Goal: Find specific page/section: Find specific page/section

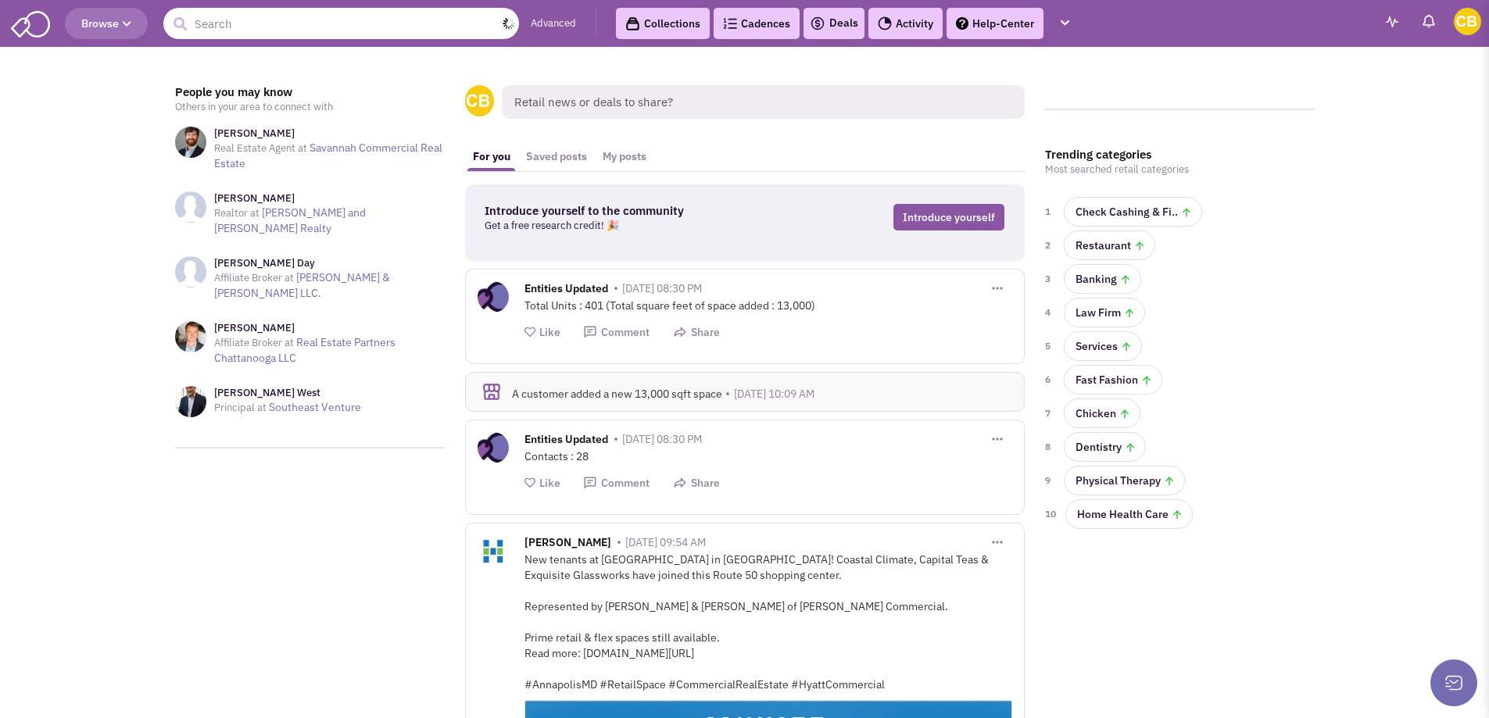
click at [338, 30] on input "text" at bounding box center [341, 23] width 356 height 31
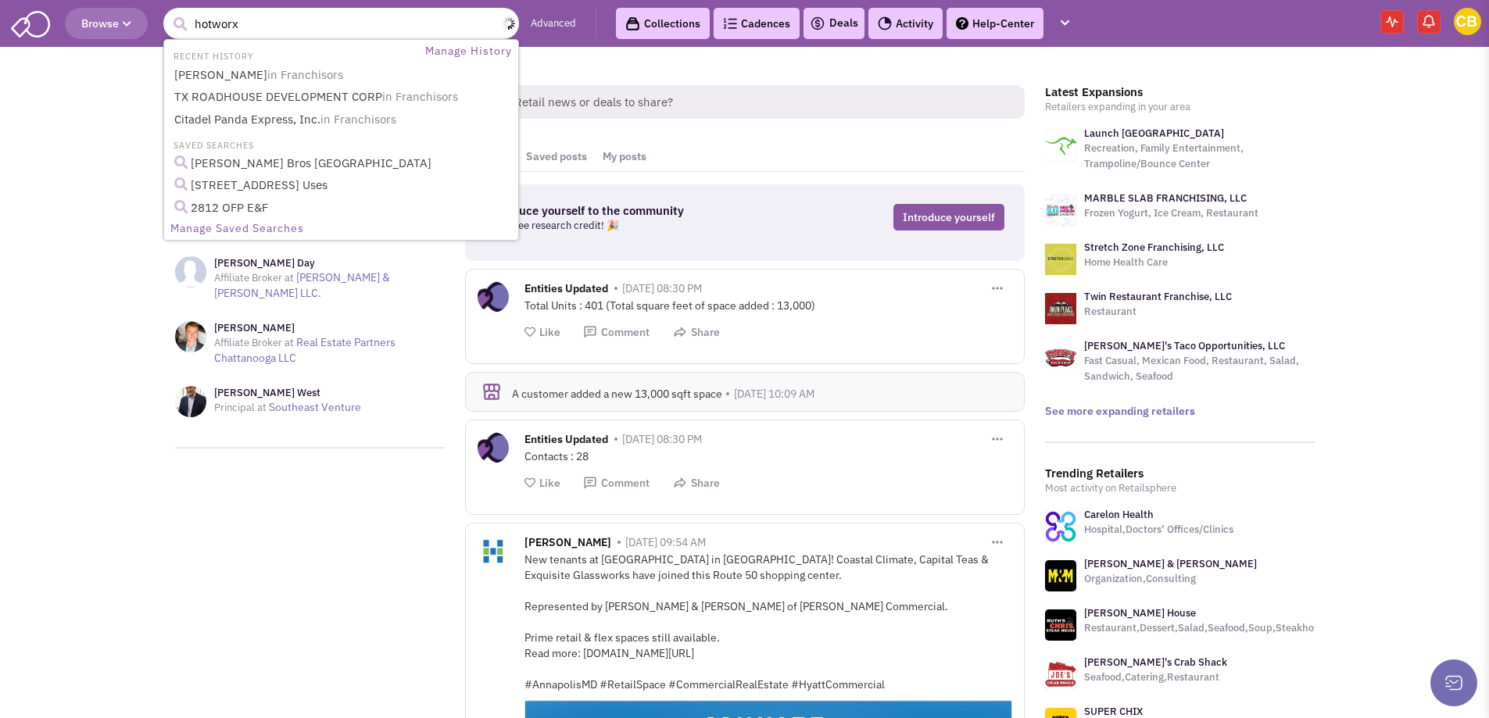
type input "hotworx"
click at [168, 13] on button "submit" at bounding box center [179, 24] width 23 height 23
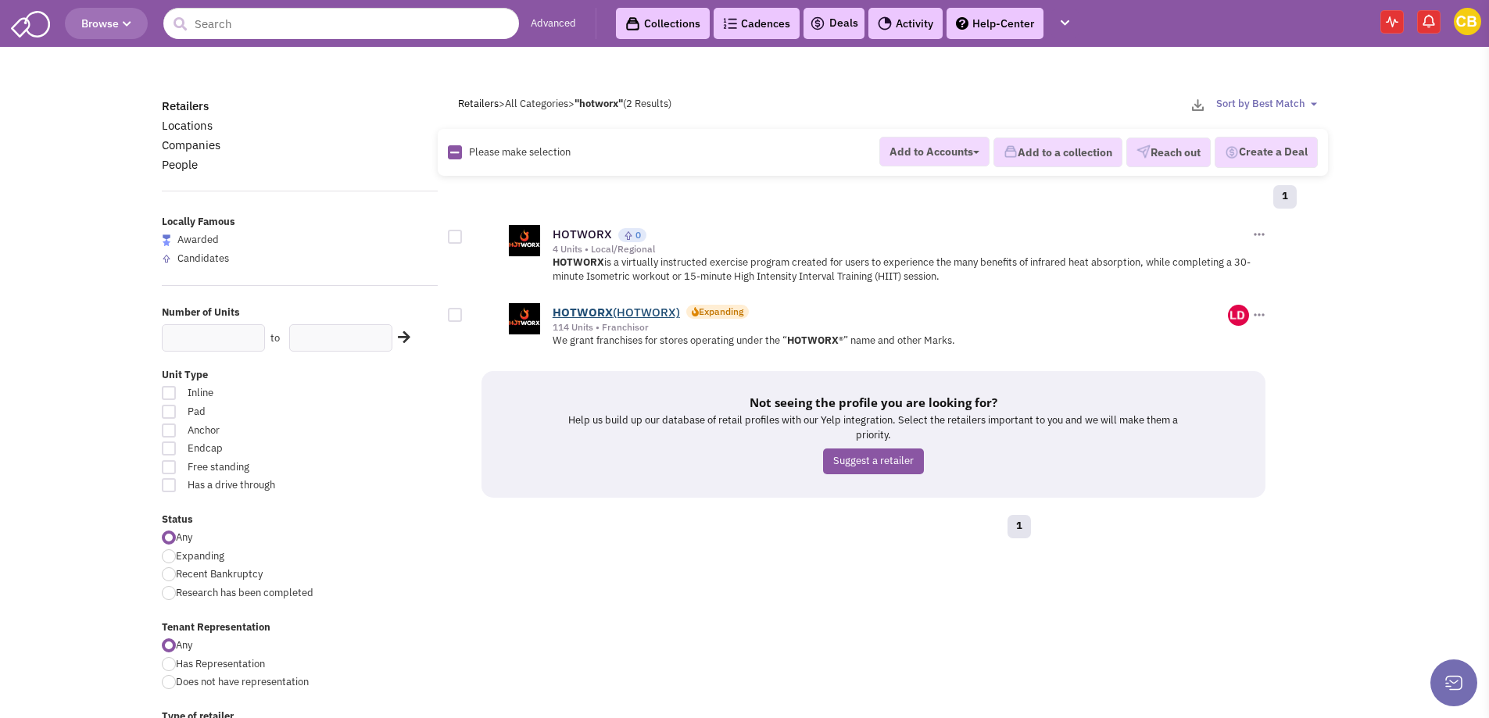
click at [604, 314] on b "HOTWORX" at bounding box center [582, 312] width 60 height 15
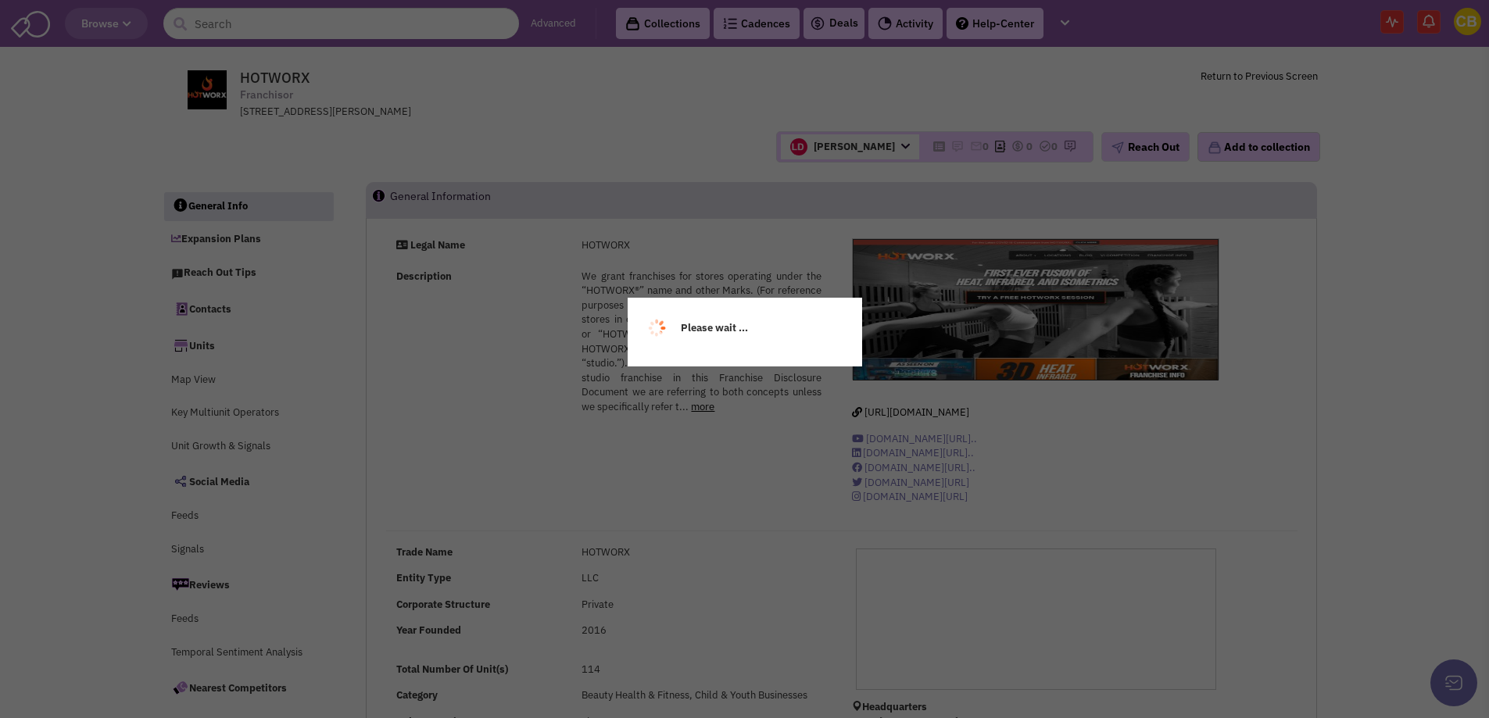
select select
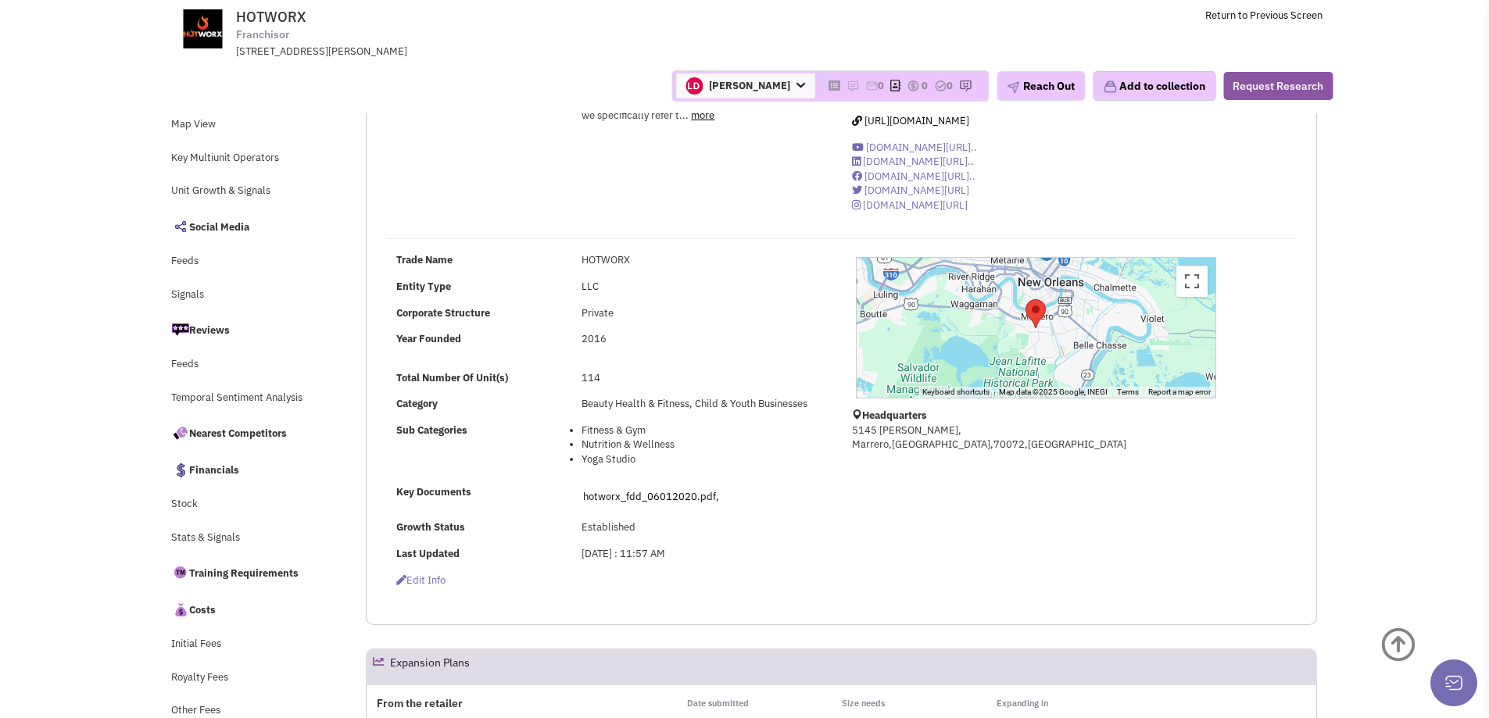
scroll to position [469, 0]
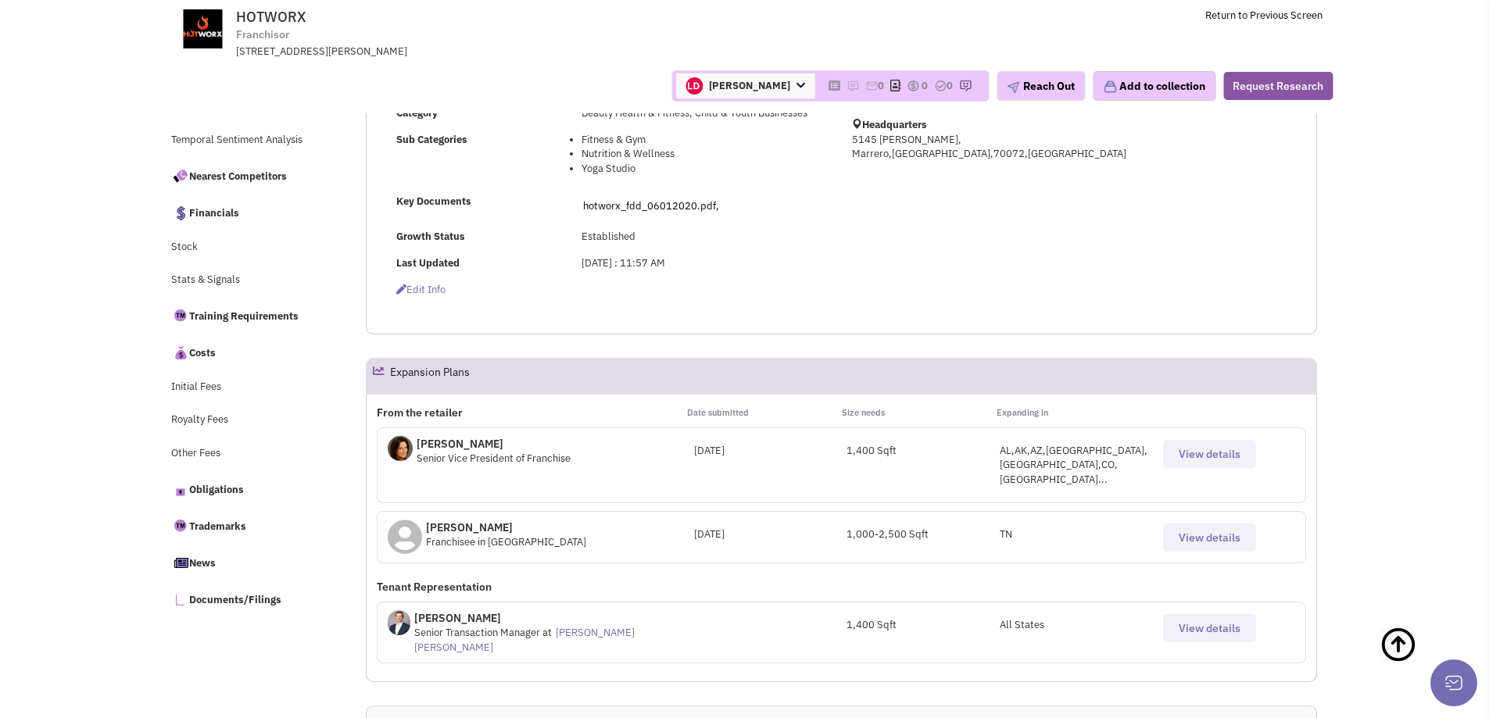
click at [1228, 524] on button "View details" at bounding box center [1209, 538] width 93 height 28
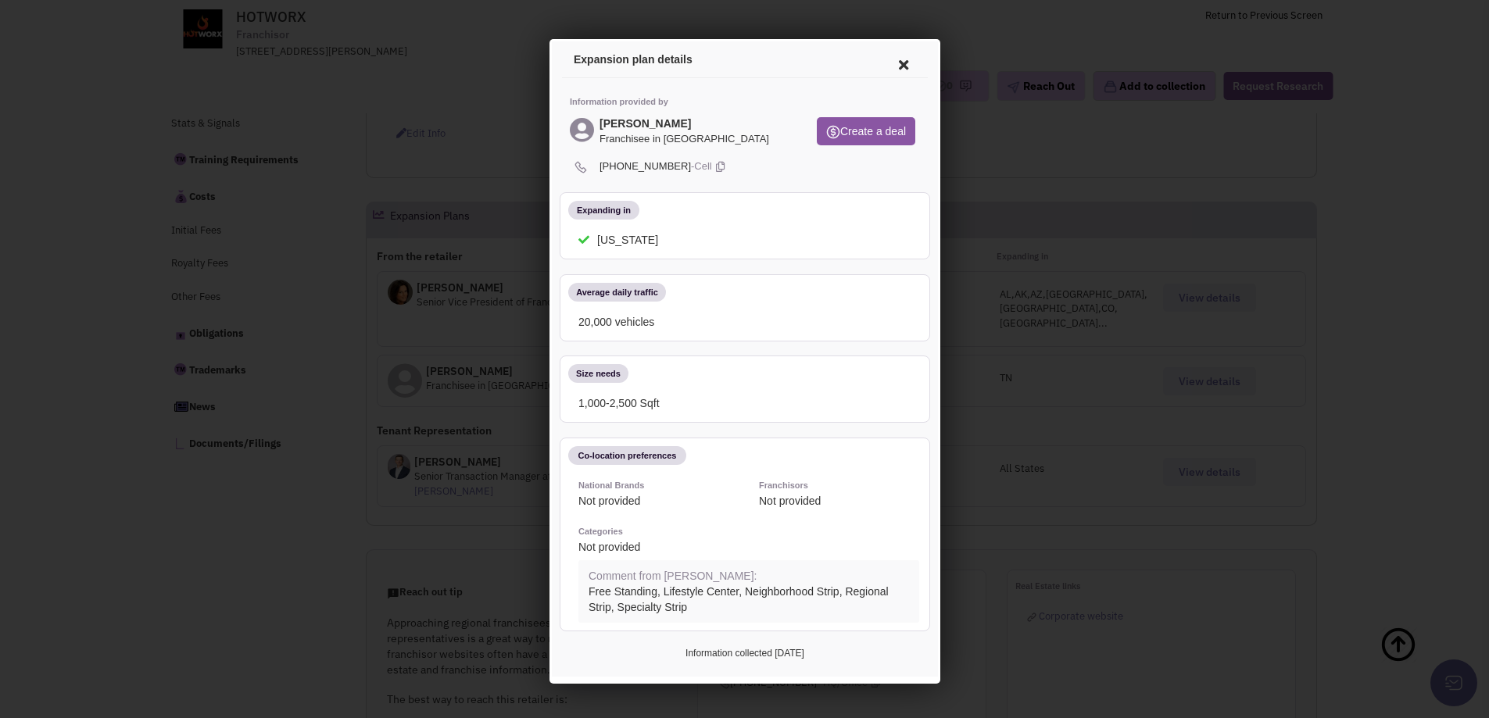
scroll to position [313, 0]
